Goal: Navigation & Orientation: Find specific page/section

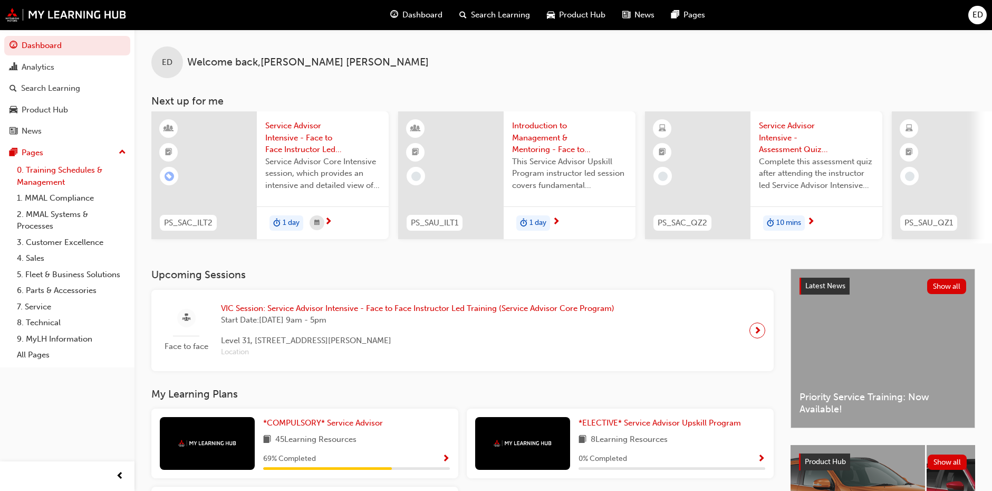
click at [61, 170] on link "0. Training Schedules & Management" at bounding box center [72, 176] width 118 height 28
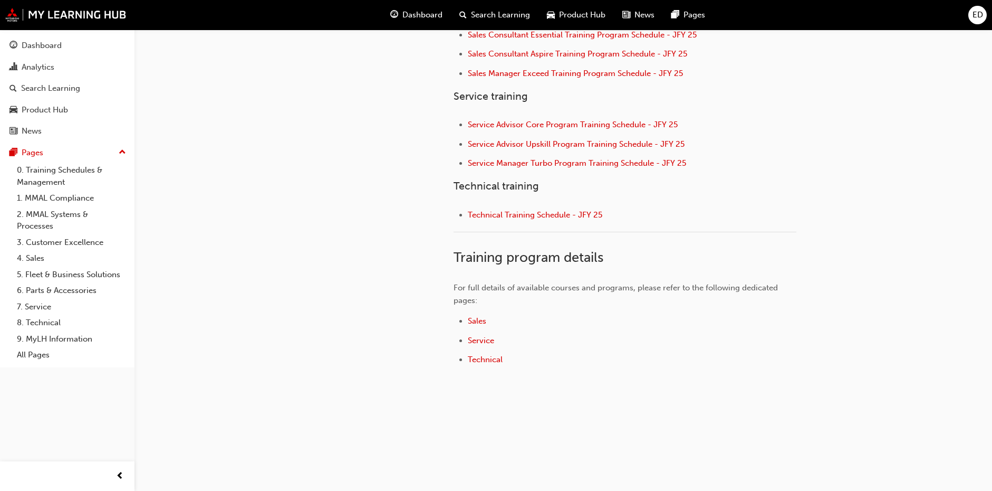
scroll to position [407, 0]
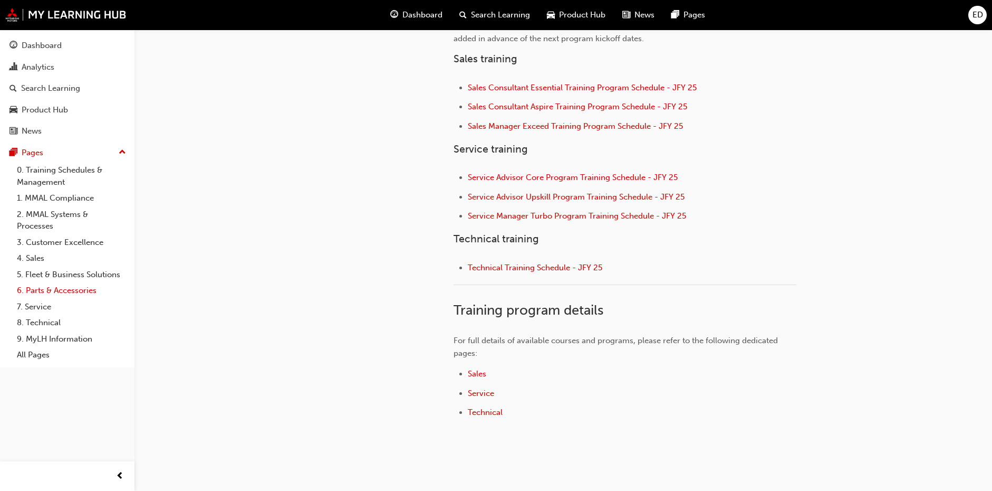
click at [31, 290] on link "6. Parts & Accessories" at bounding box center [72, 290] width 118 height 16
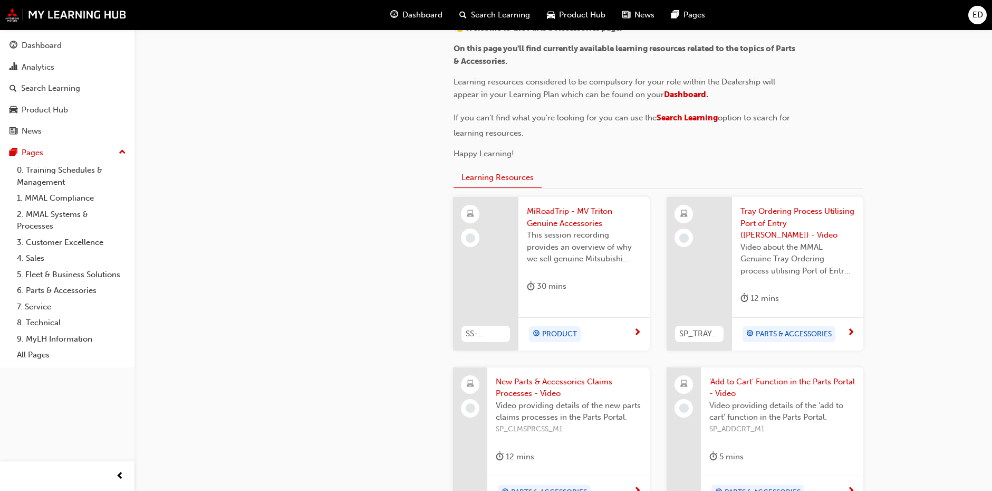
scroll to position [211, 0]
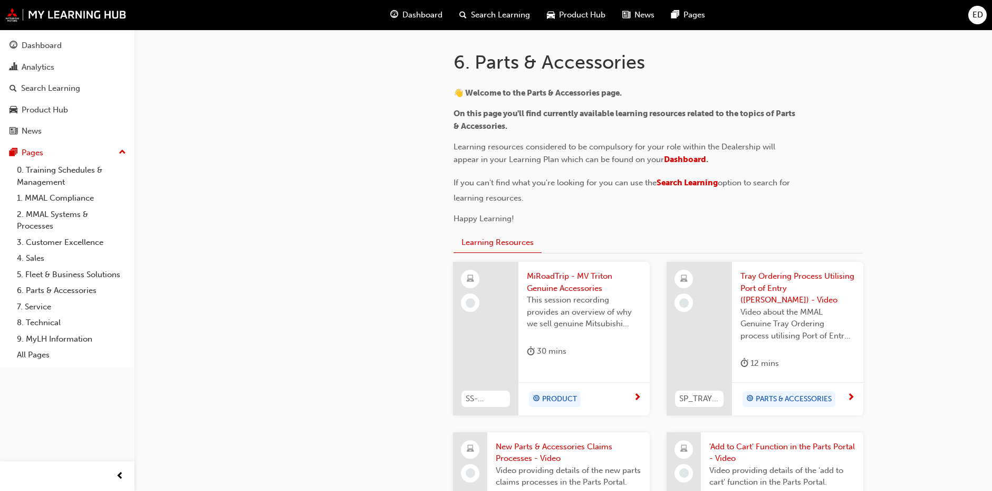
click at [567, 285] on span "MiRoadTrip - MV Triton Genuine Accessories" at bounding box center [584, 282] width 114 height 24
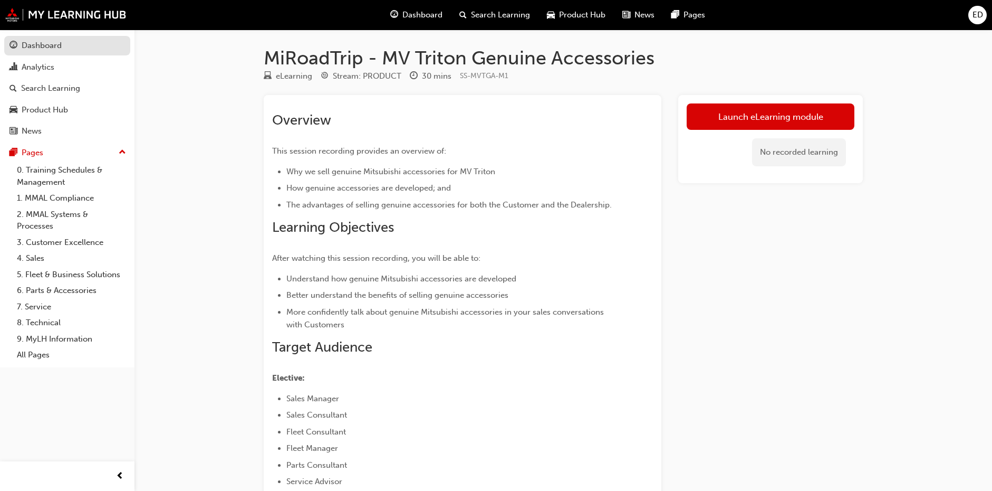
click at [50, 45] on div "Dashboard" at bounding box center [42, 46] width 40 height 12
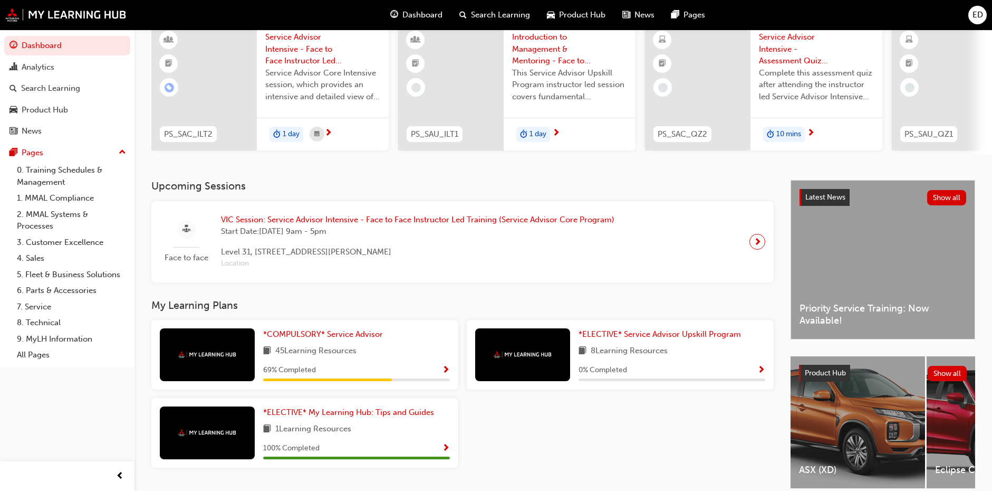
scroll to position [105, 0]
